Goal: Navigation & Orientation: Find specific page/section

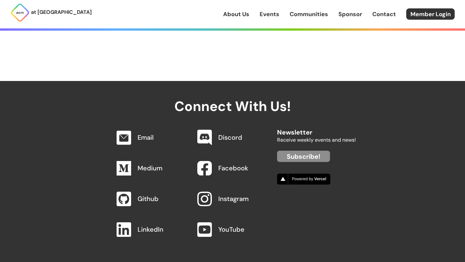
scroll to position [671, 0]
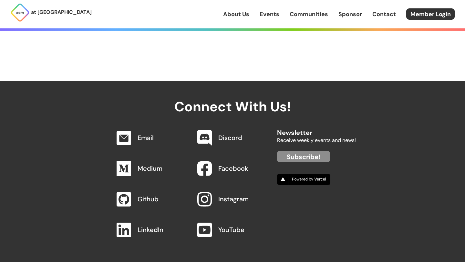
click at [270, 15] on link "Events" at bounding box center [270, 14] width 20 height 8
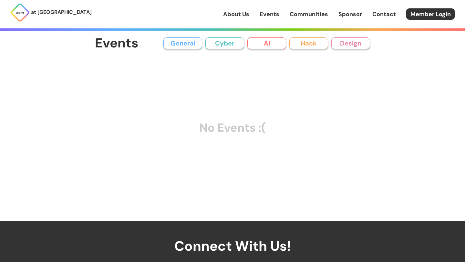
click at [184, 52] on div "Events General Cyber AI Hack Design All General AI Cyber Hack Design No Events …" at bounding box center [232, 114] width 275 height 157
click at [186, 44] on button "General" at bounding box center [183, 43] width 39 height 12
click at [226, 48] on button "Cyber" at bounding box center [225, 43] width 39 height 12
click at [236, 10] on link "About Us" at bounding box center [236, 14] width 26 height 8
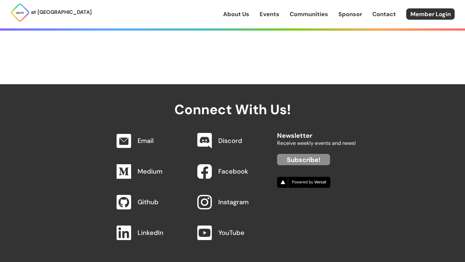
scroll to position [672, 0]
